Goal: Information Seeking & Learning: Learn about a topic

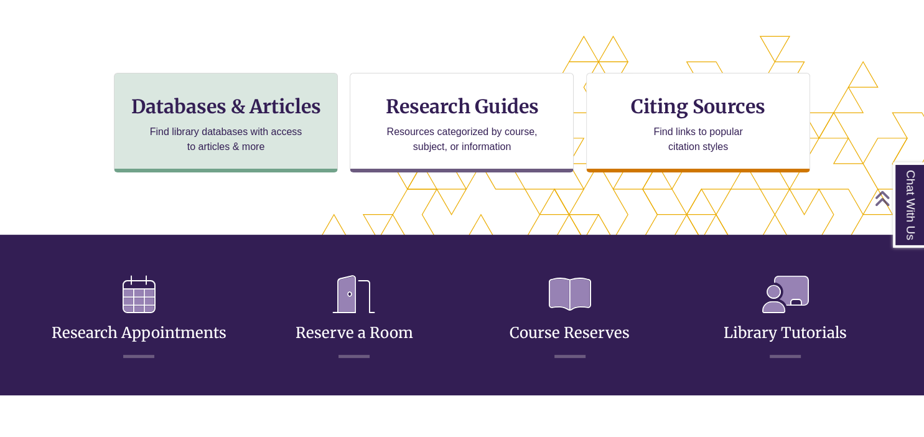
scroll to position [390, 0]
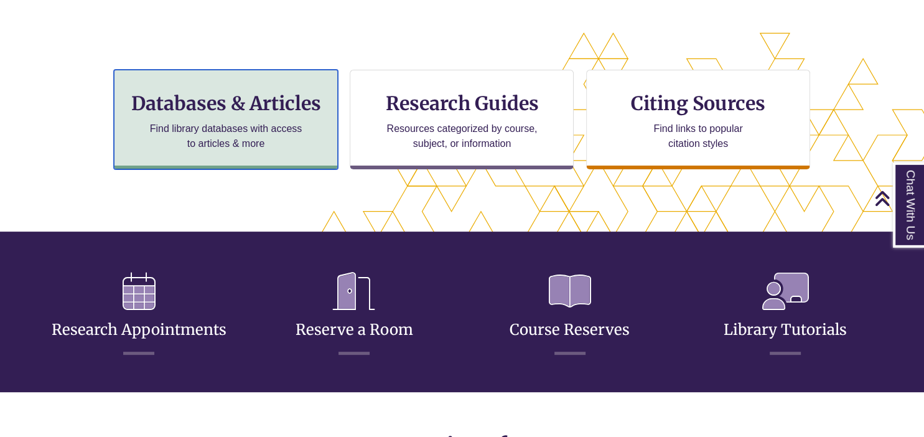
click at [286, 133] on p "Find library databases with access to articles & more" at bounding box center [226, 136] width 162 height 30
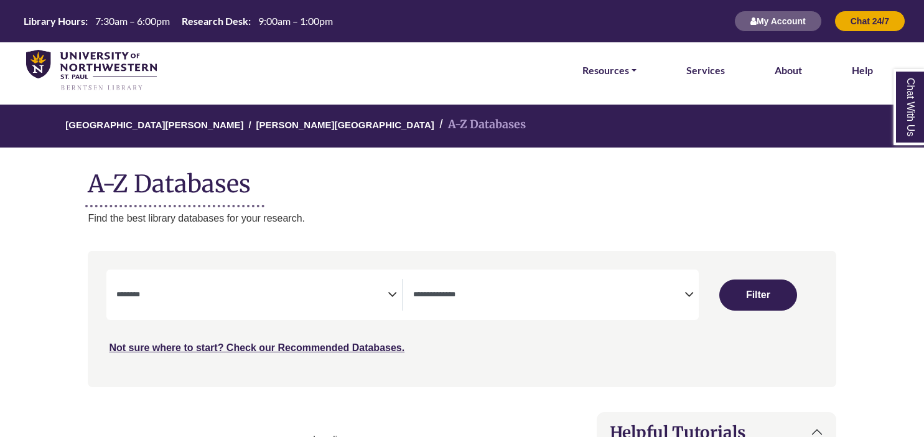
select select "Database Subject Filter"
select select "Database Types Filter"
select select "Database Subject Filter"
select select "Database Types Filter"
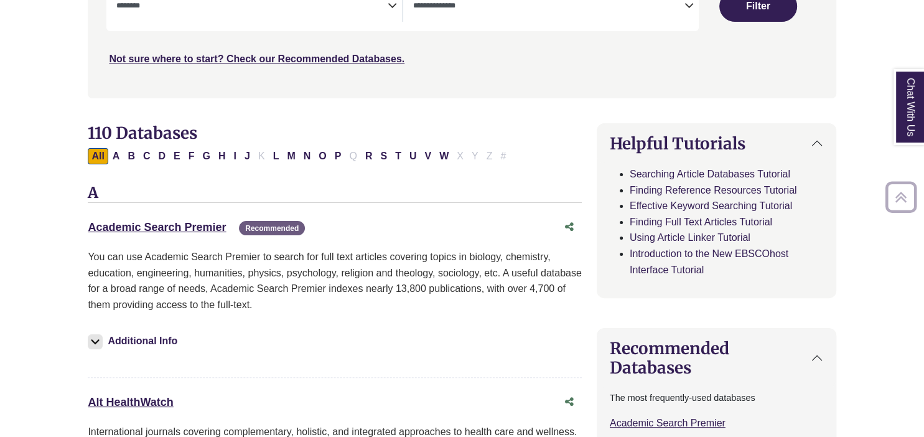
scroll to position [291, 0]
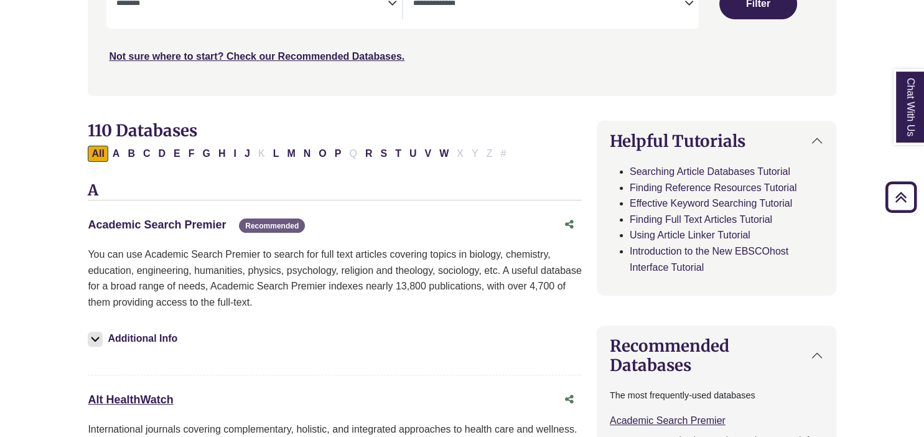
click at [190, 219] on link "Academic Search Premier This link opens in a new window" at bounding box center [157, 225] width 138 height 12
